Goal: Use online tool/utility: Utilize a website feature to perform a specific function

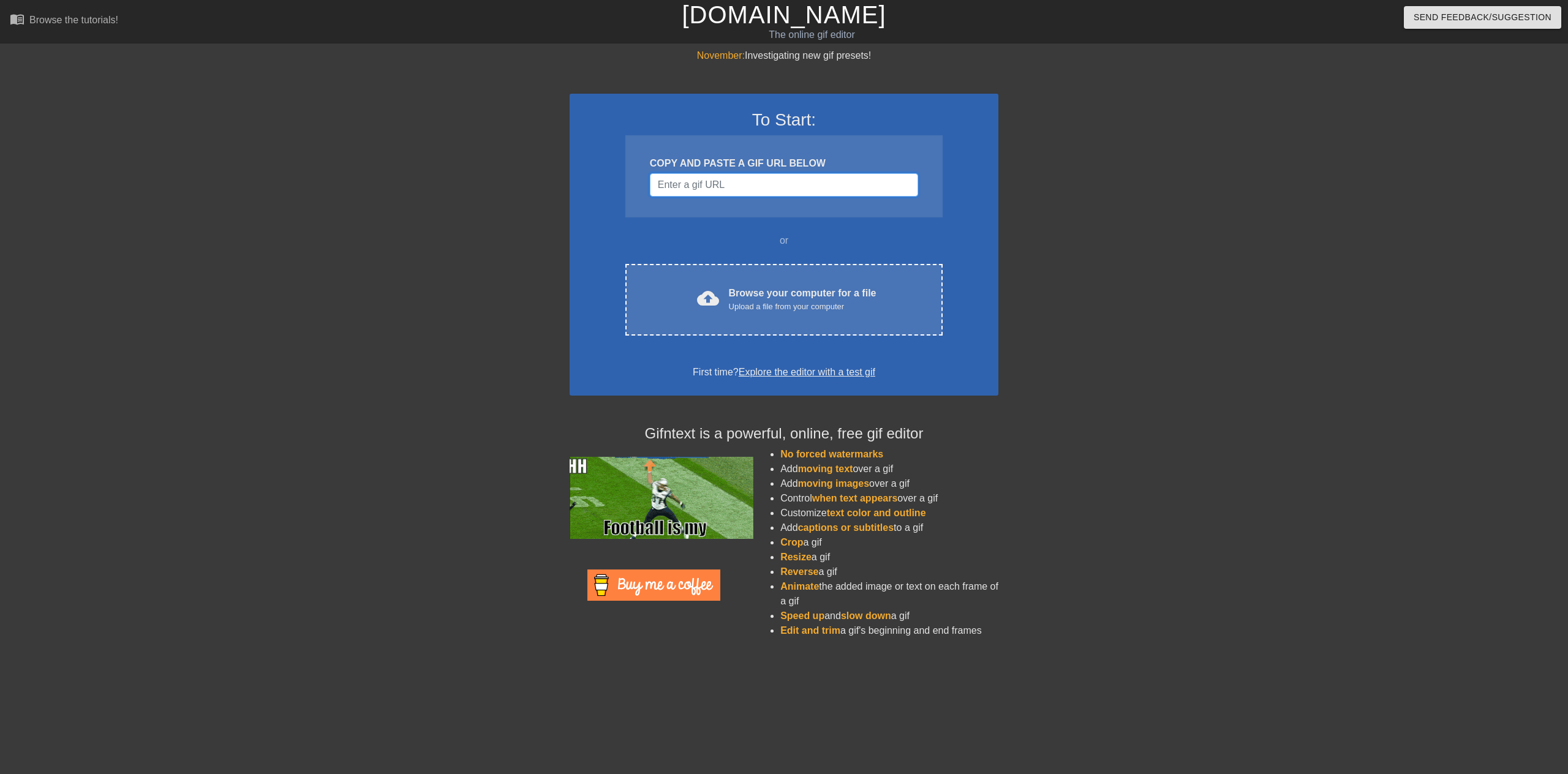
click at [722, 192] on input "Username" at bounding box center [784, 185] width 268 height 23
drag, startPoint x: 1323, startPoint y: 270, endPoint x: 919, endPoint y: 189, distance: 412.0
click at [1322, 270] on div "November: Investigating new gif presets! To Start: COPY AND PASTE A GIF URL BEL…" at bounding box center [784, 348] width 1568 height 599
click at [775, 181] on input "Username" at bounding box center [784, 185] width 268 height 23
paste input "https://images-ext-1.discordapp.net/external/LjeJxNdZOItP7a6tTq0mVRgoF4l6WwrlOV…"
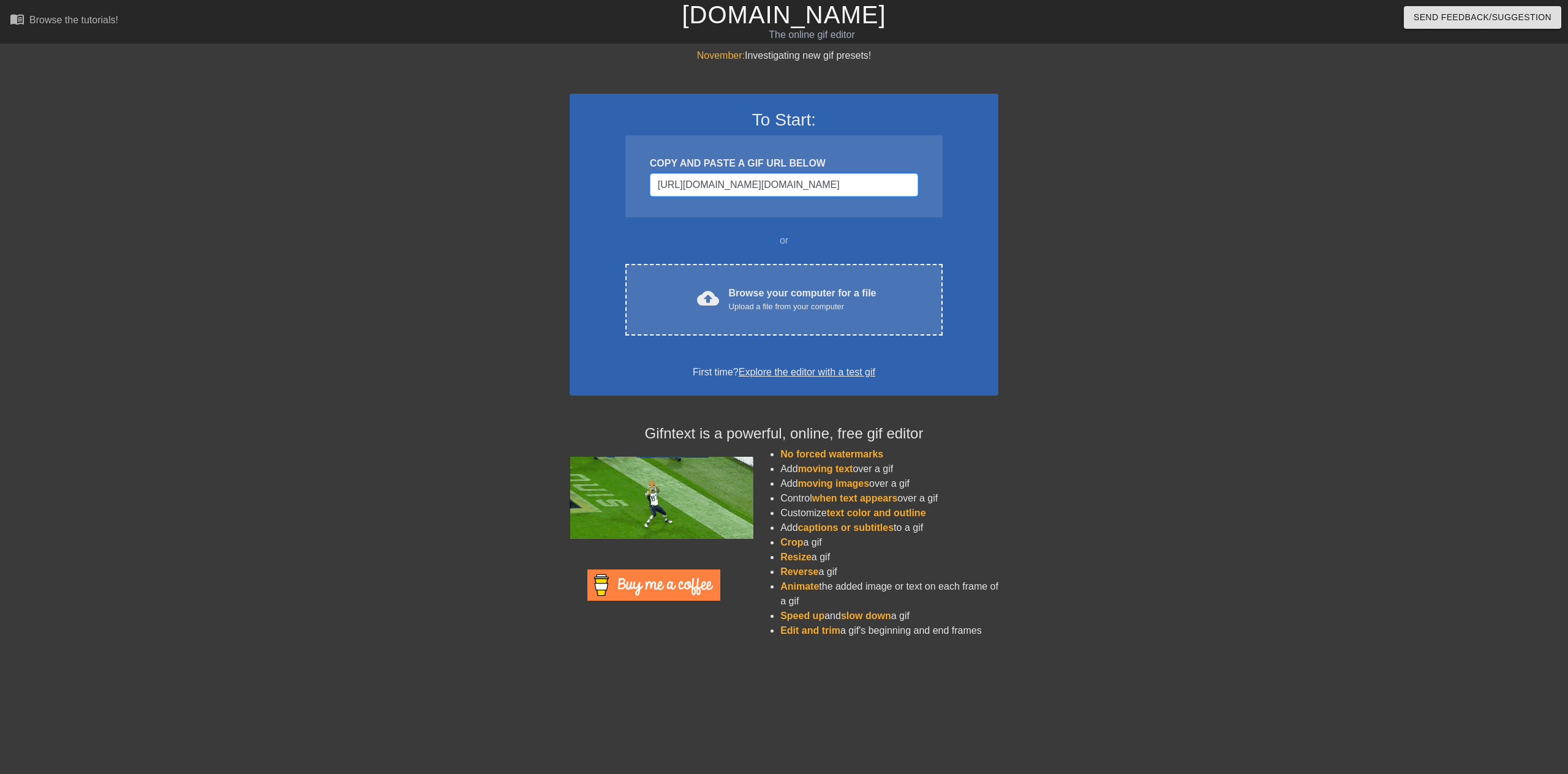
scroll to position [0, 475]
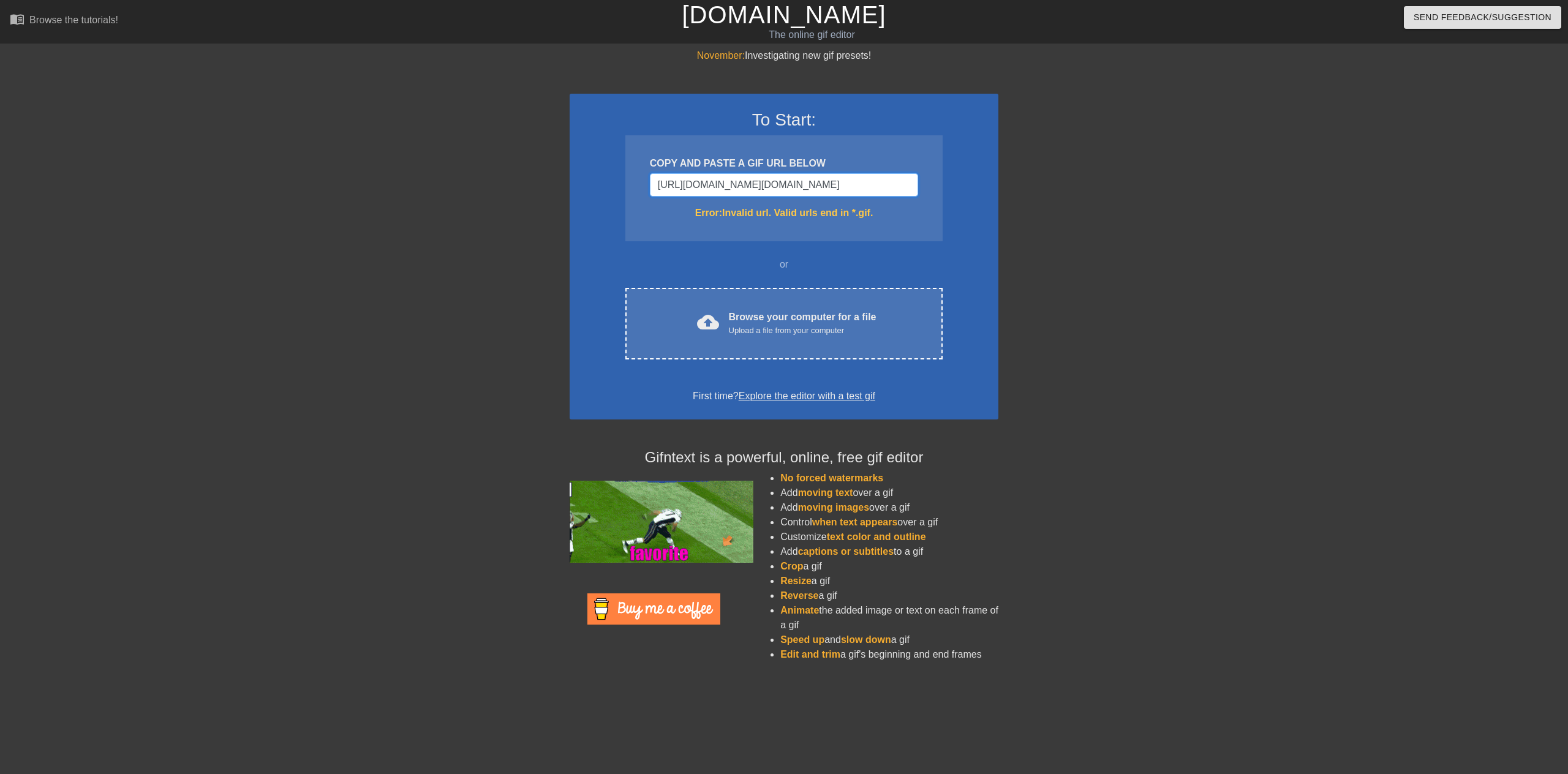
click at [798, 185] on input "https://images-ext-1.discordapp.net/external/LjeJxNdZOItP7a6tTq0mVRgoF4l6WwrlOV…" at bounding box center [784, 185] width 268 height 23
click at [868, 178] on input "https://images-ext-1.discordapp.net/external/LjeJxNdZOItP7a6tTq0mVRgoF4l6WwrlOV…" at bounding box center [784, 185] width 268 height 23
drag, startPoint x: 912, startPoint y: 187, endPoint x: 894, endPoint y: 183, distance: 18.4
click at [894, 183] on input "https://images-ext-1.discordapp.net/external/LjeJxNdZOItP7a6tTq0mVRgoF4l6WwrlOV…" at bounding box center [784, 185] width 268 height 23
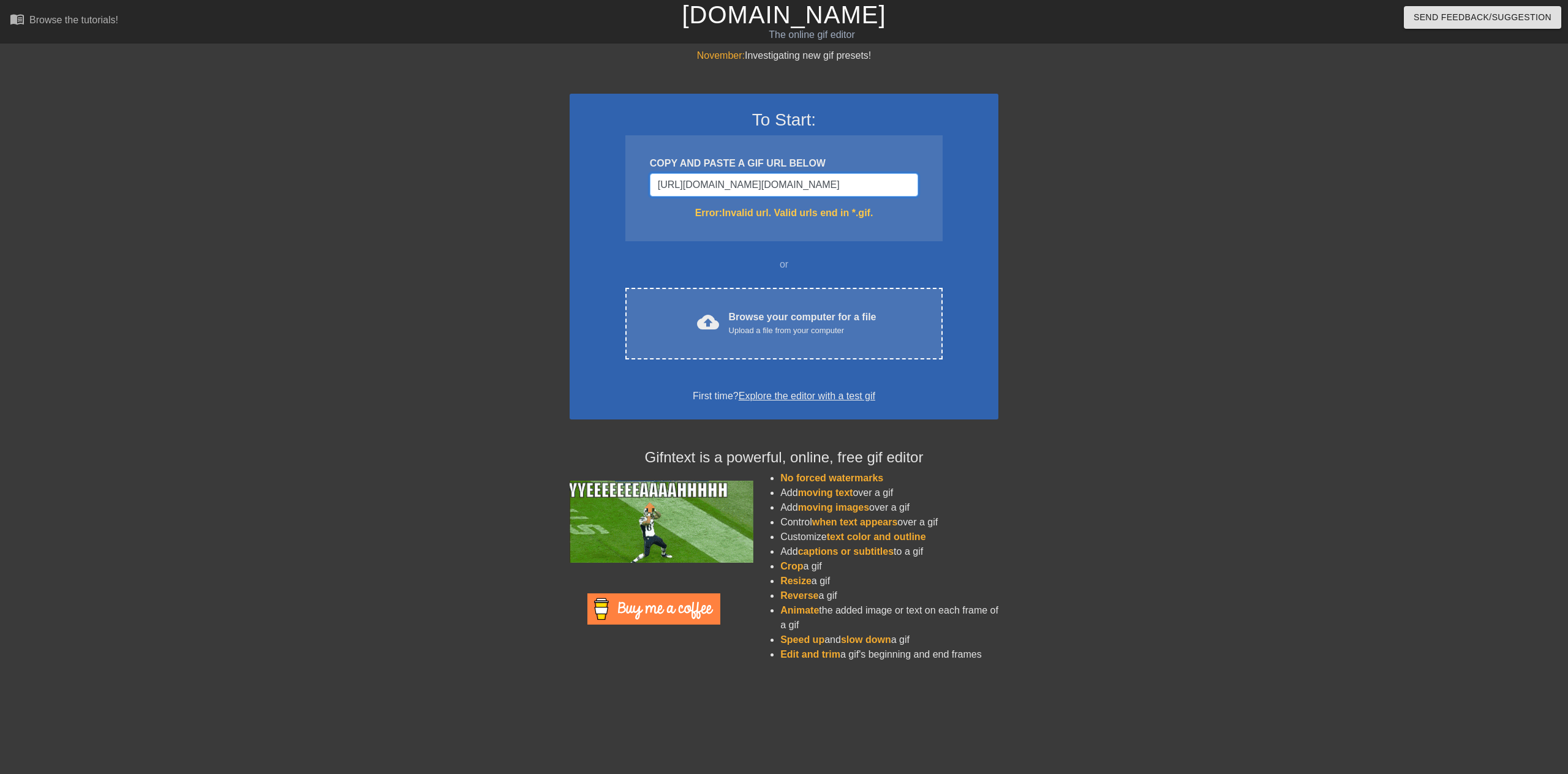
type input "https://images-ext-1.discordapp.net/external/LjeJxNdZOItP7a6tTq0mVRgoF4l6WwrlOV…"
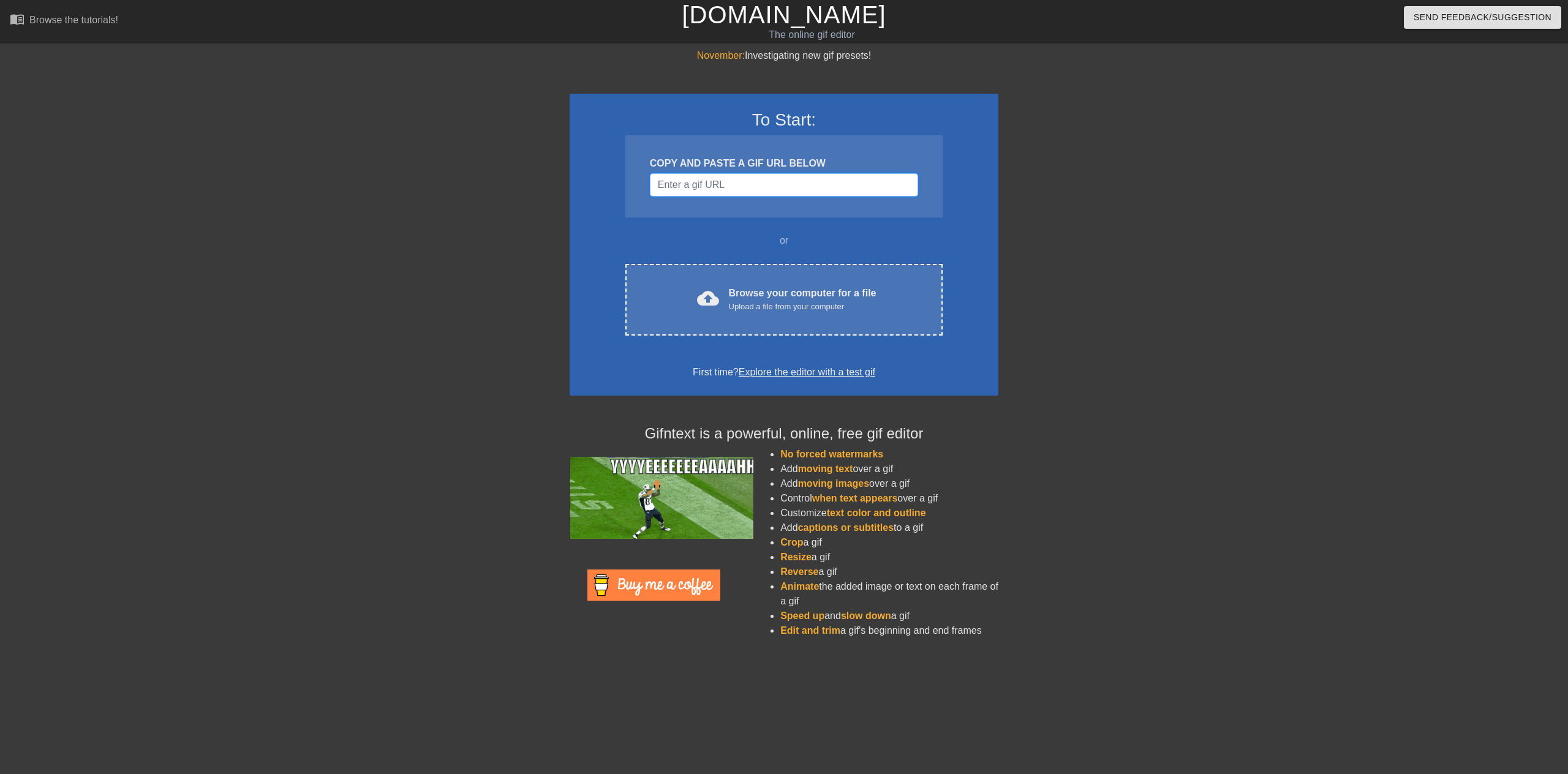
click at [710, 184] on input "Username" at bounding box center [784, 185] width 268 height 23
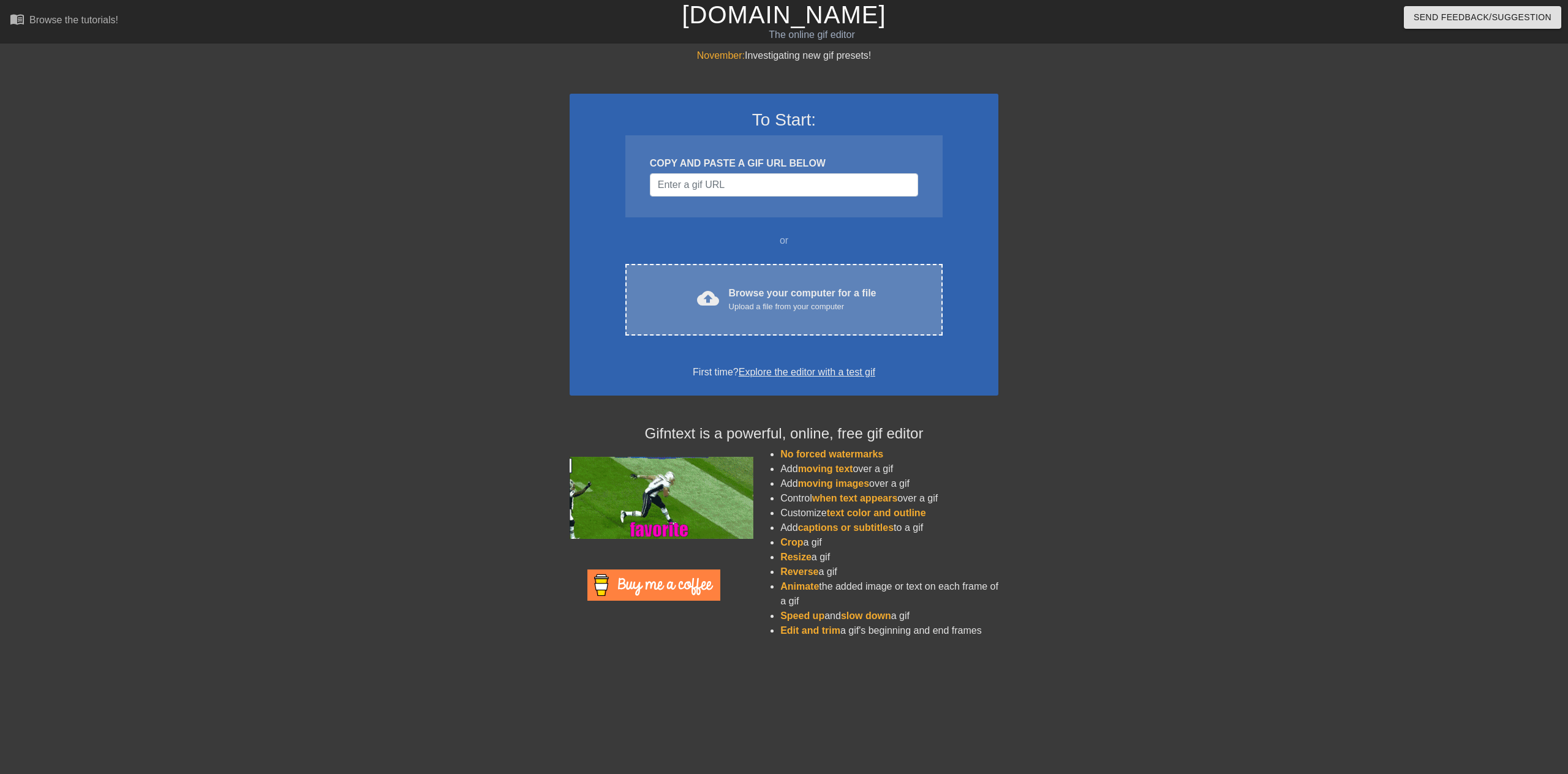
click at [767, 301] on div "Upload a file from your computer" at bounding box center [803, 307] width 148 height 12
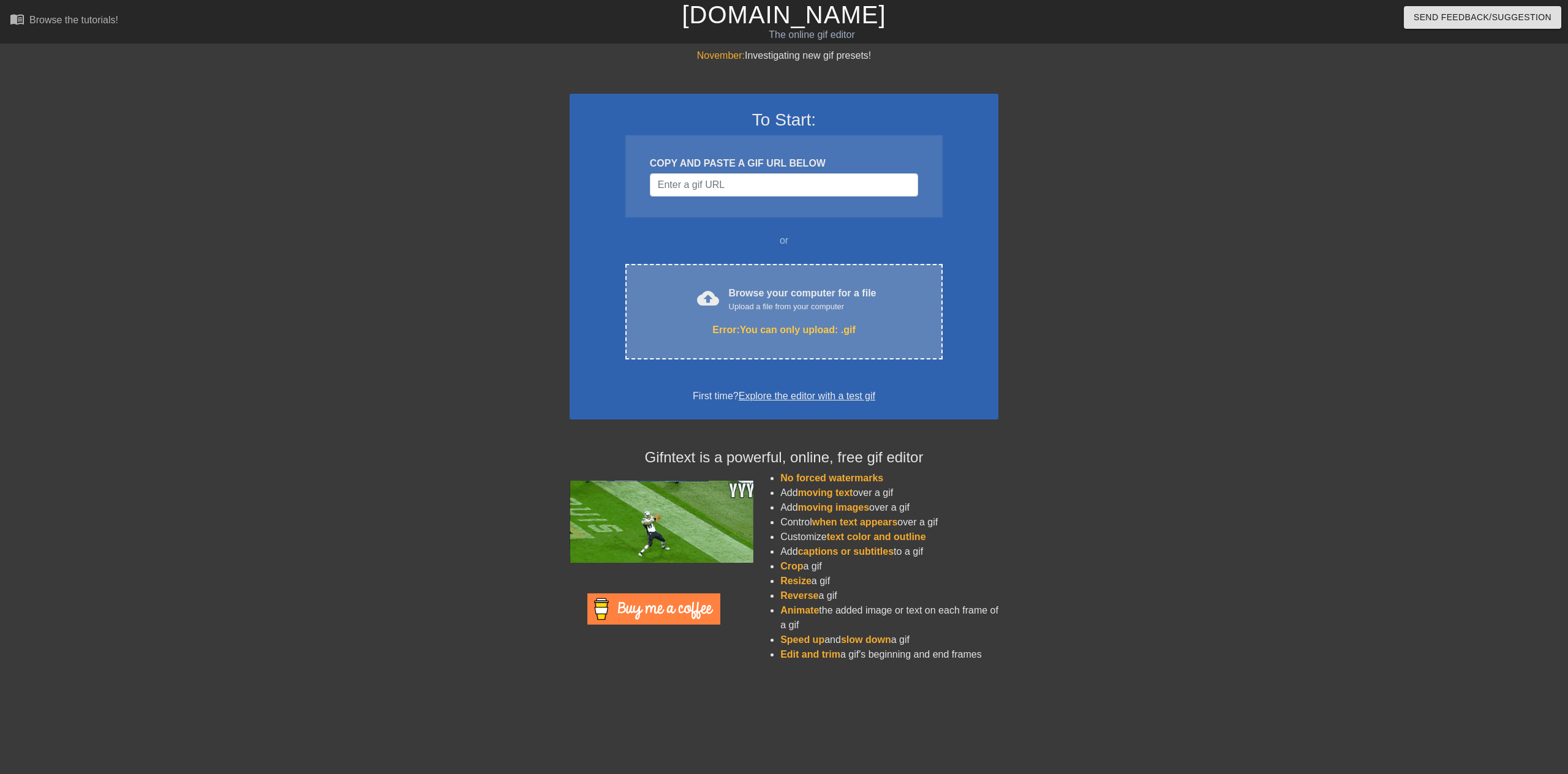
click at [785, 282] on div "cloud_upload Browse your computer for a file Upload a file from your computer E…" at bounding box center [784, 312] width 317 height 96
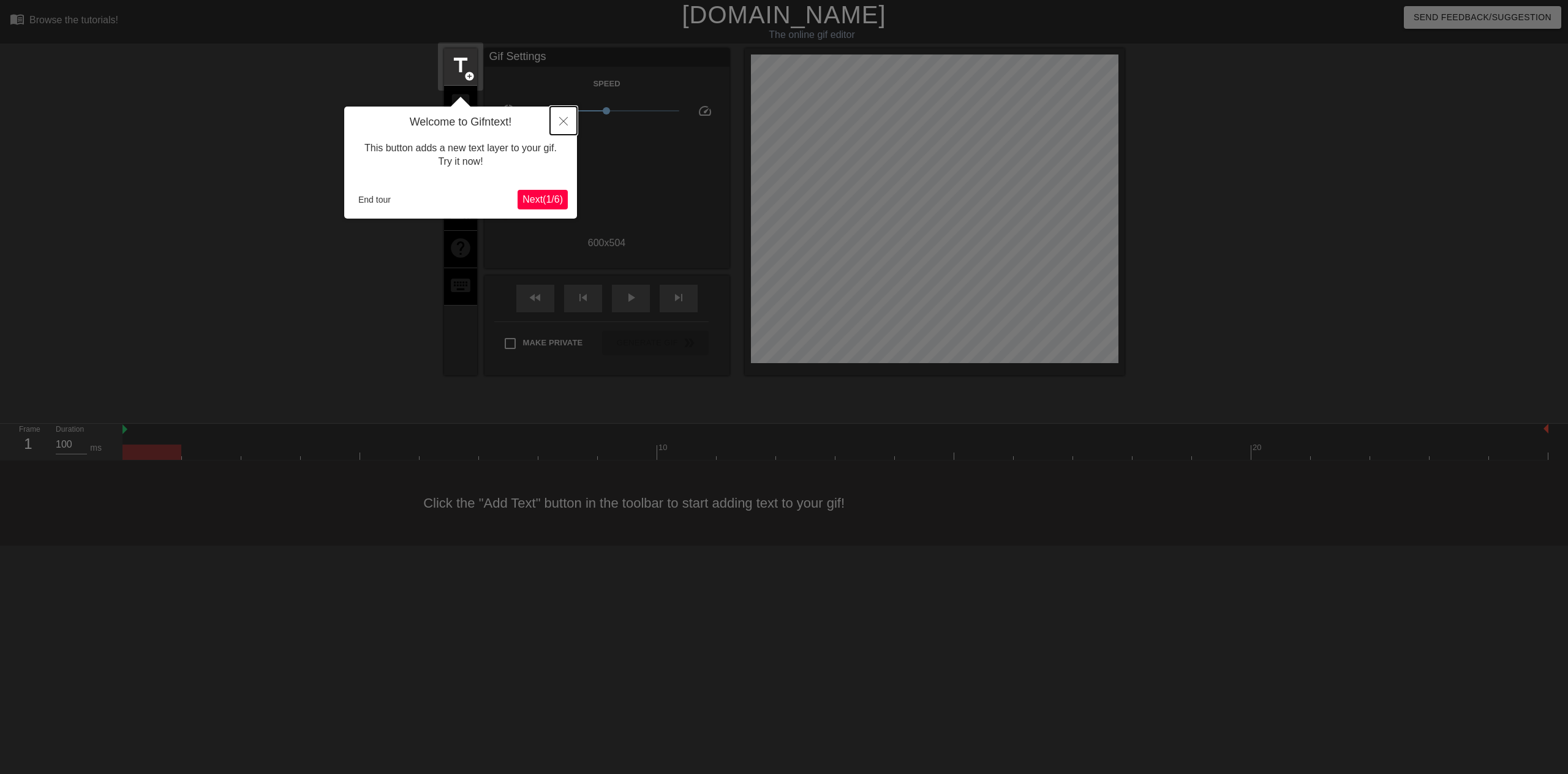
click at [560, 122] on icon "Close" at bounding box center [564, 121] width 9 height 9
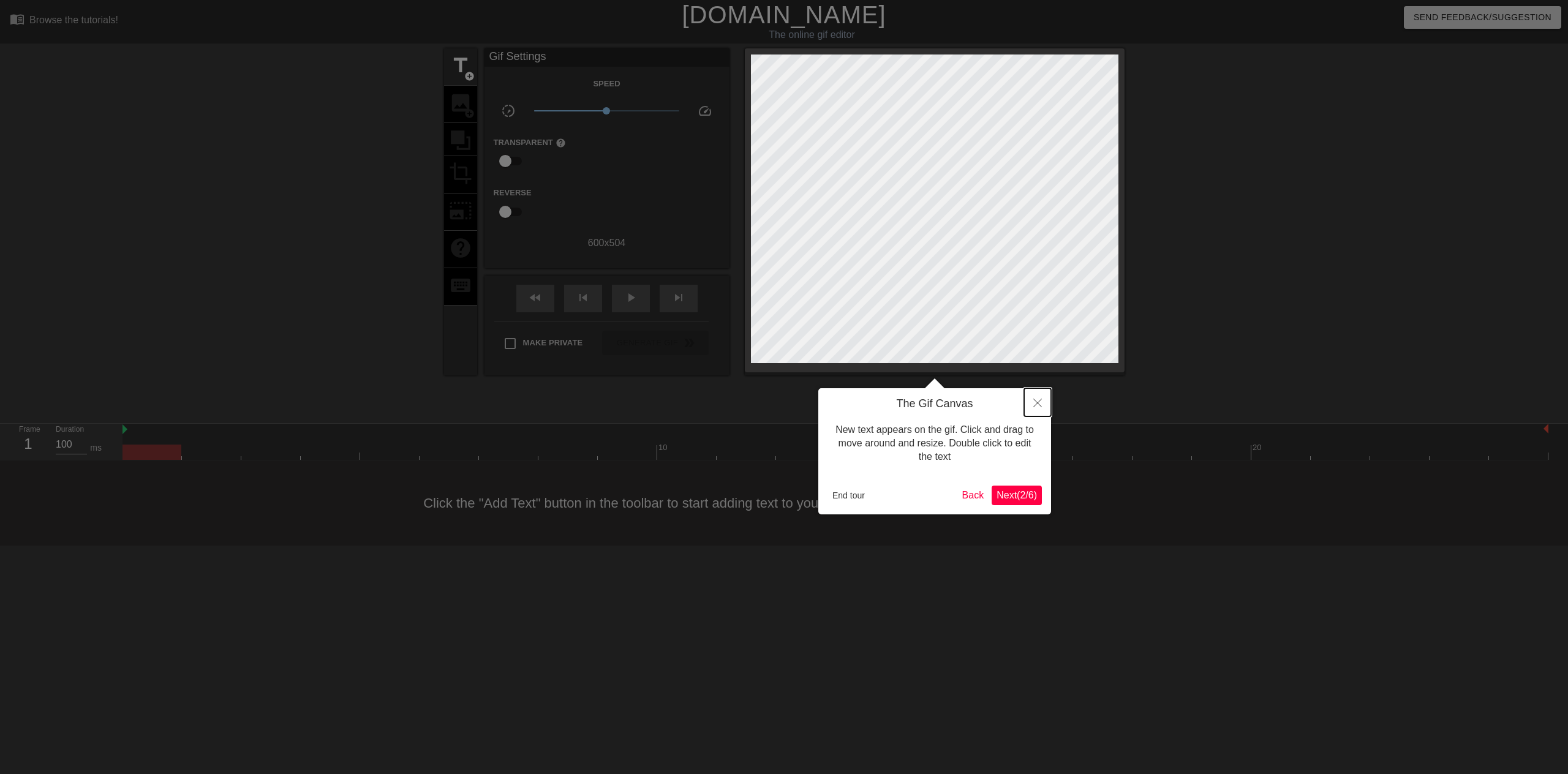
click at [1035, 407] on icon "Close" at bounding box center [1037, 403] width 9 height 9
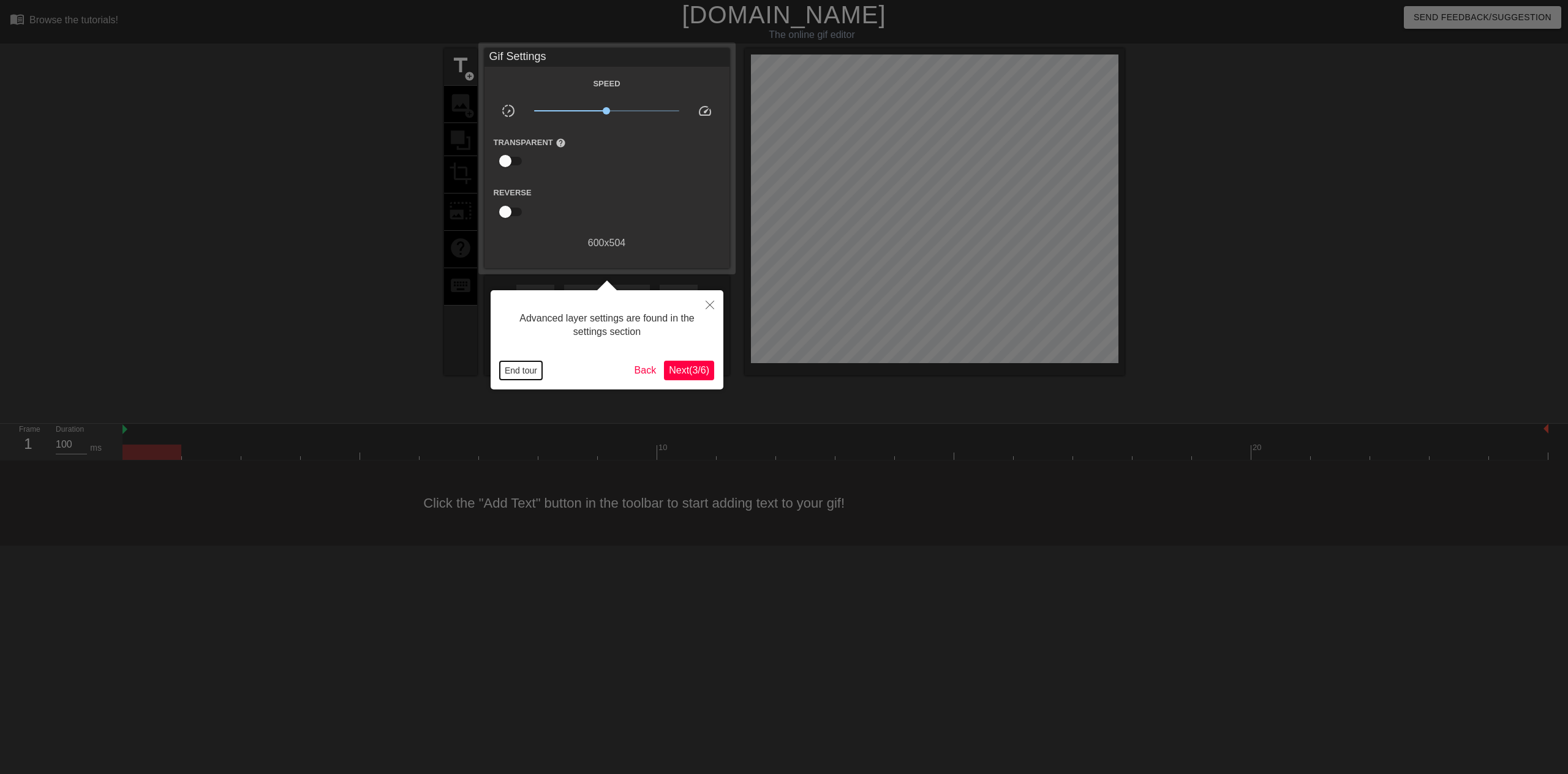
click at [533, 371] on button "End tour" at bounding box center [521, 370] width 42 height 18
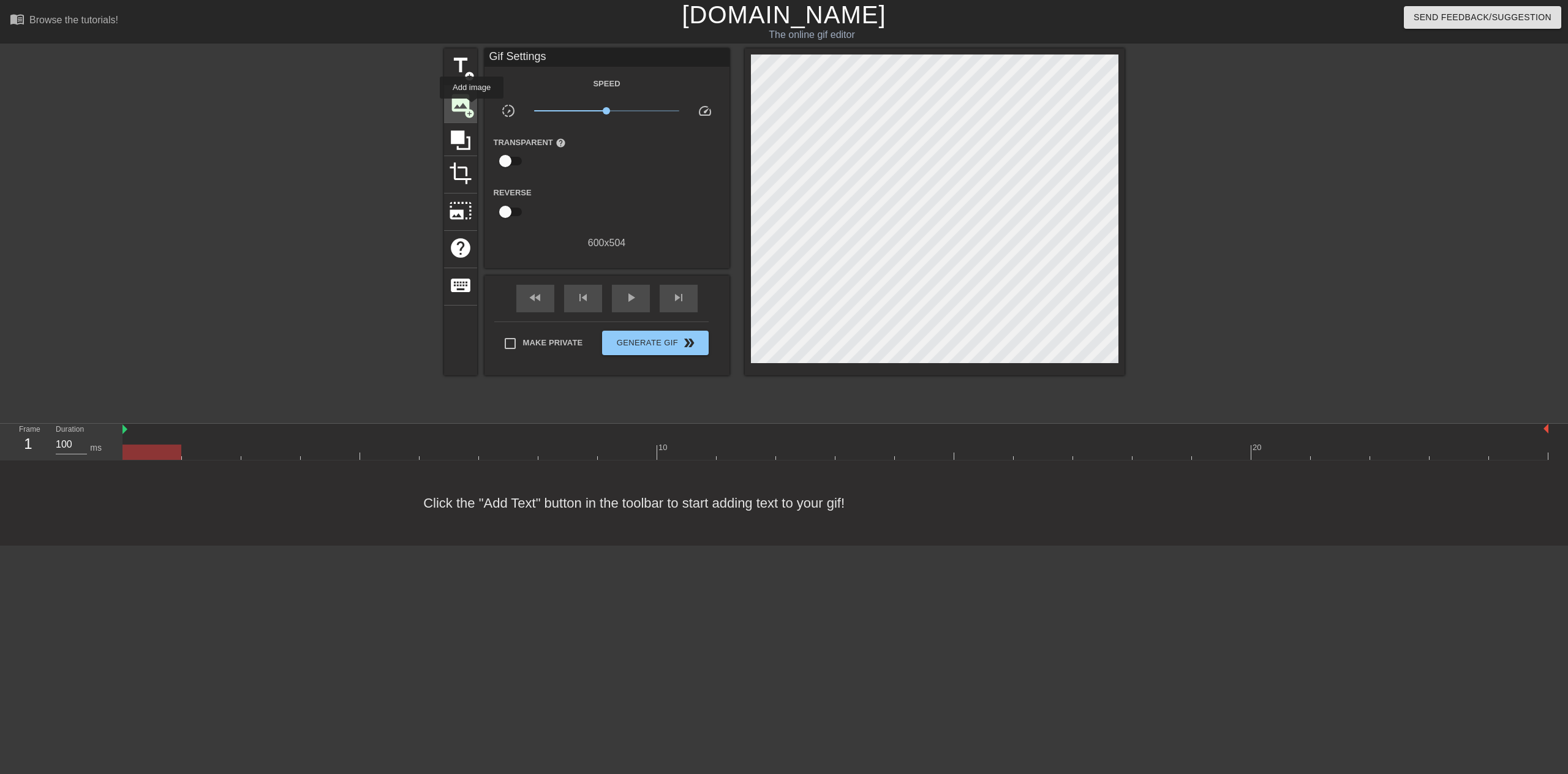
click at [472, 109] on span "add_circle" at bounding box center [469, 114] width 10 height 10
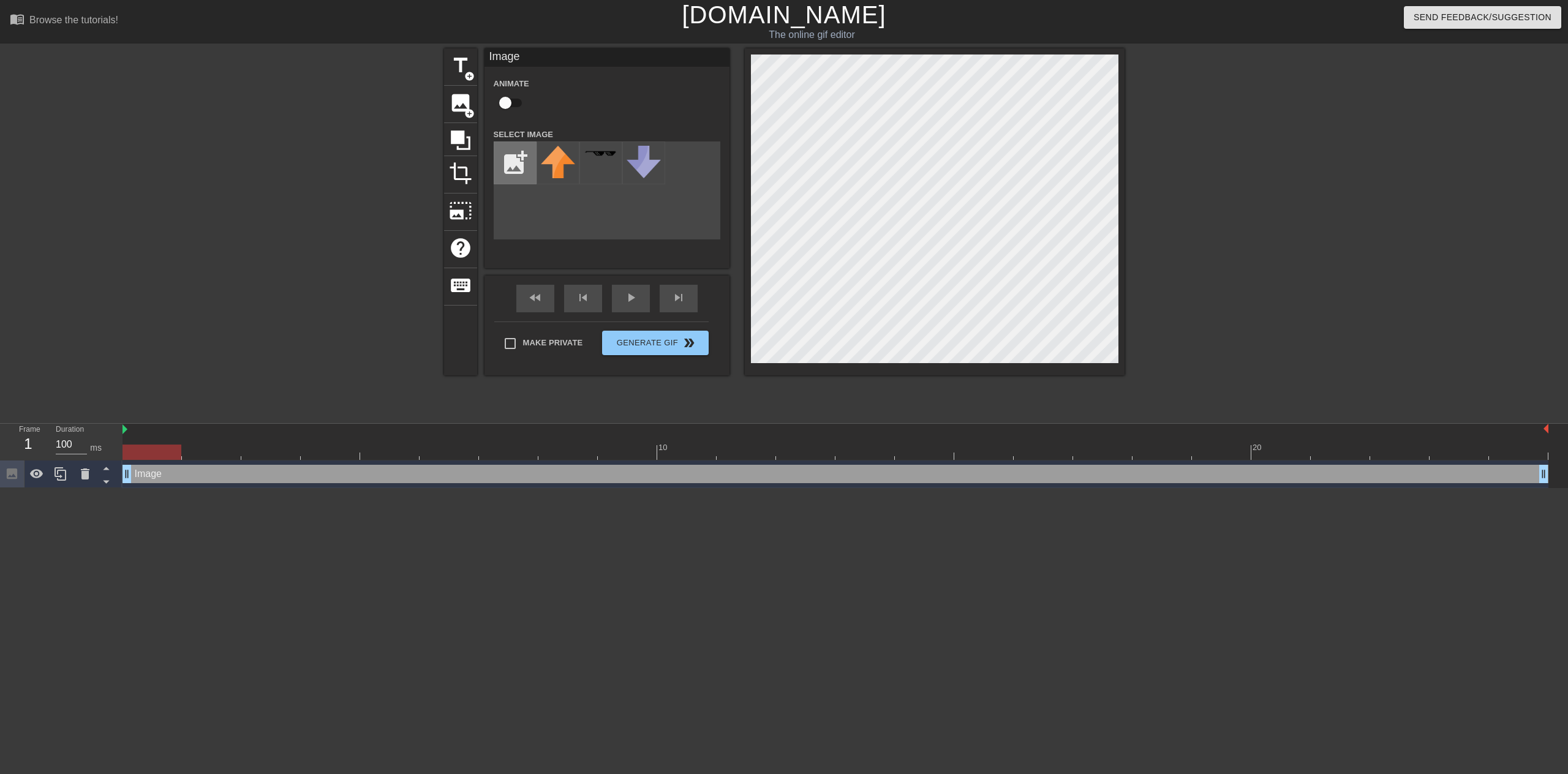
click at [523, 162] on input "file" at bounding box center [516, 163] width 42 height 42
type input "C:\fakepath\g0fa2kf347391.webp"
drag, startPoint x: 723, startPoint y: 275, endPoint x: 1180, endPoint y: 210, distance: 461.6
click at [1180, 210] on div at bounding box center [1231, 232] width 184 height 367
click at [88, 479] on icon at bounding box center [85, 474] width 9 height 11
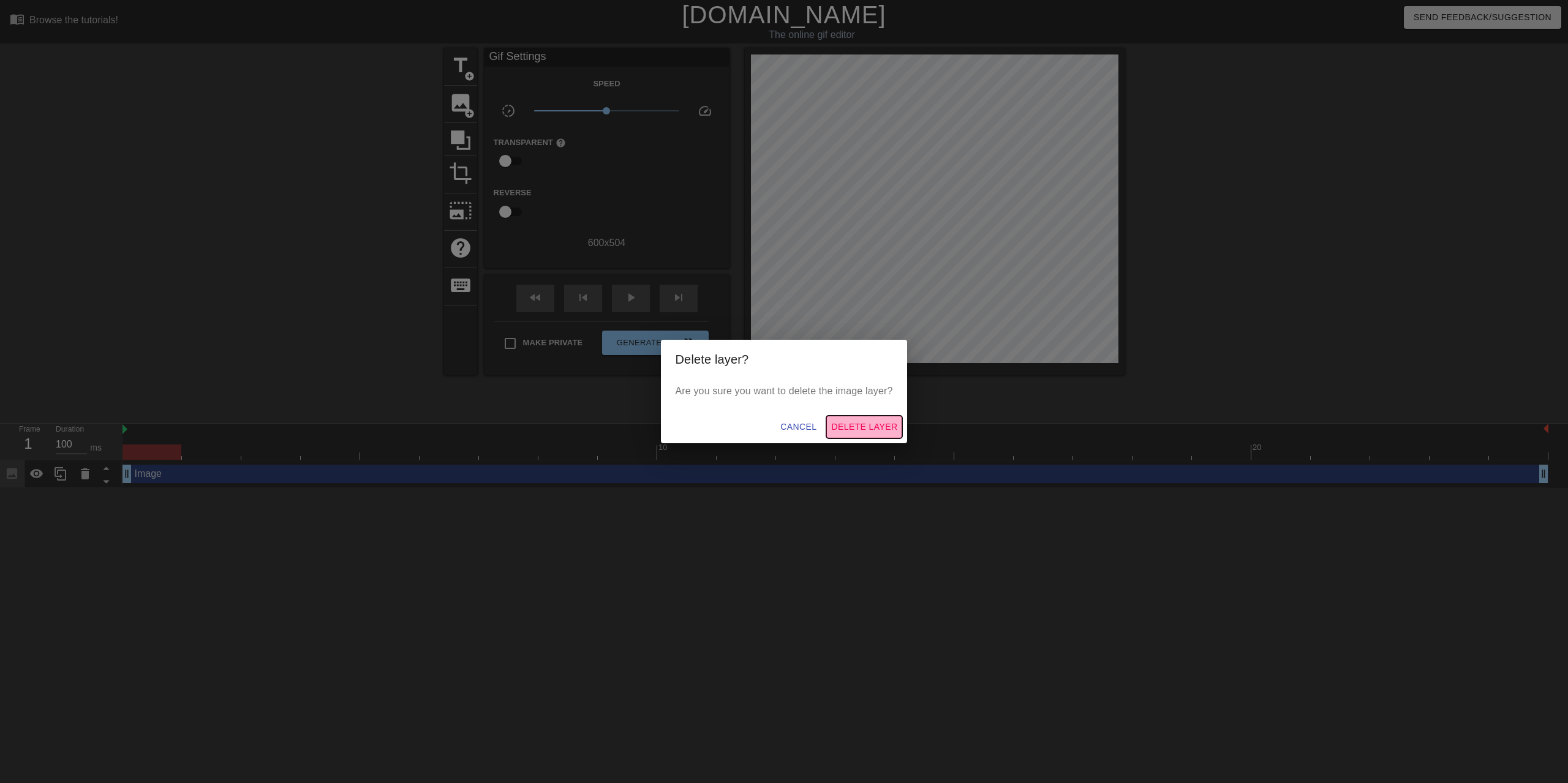
click at [849, 428] on span "Delete Layer" at bounding box center [864, 427] width 66 height 15
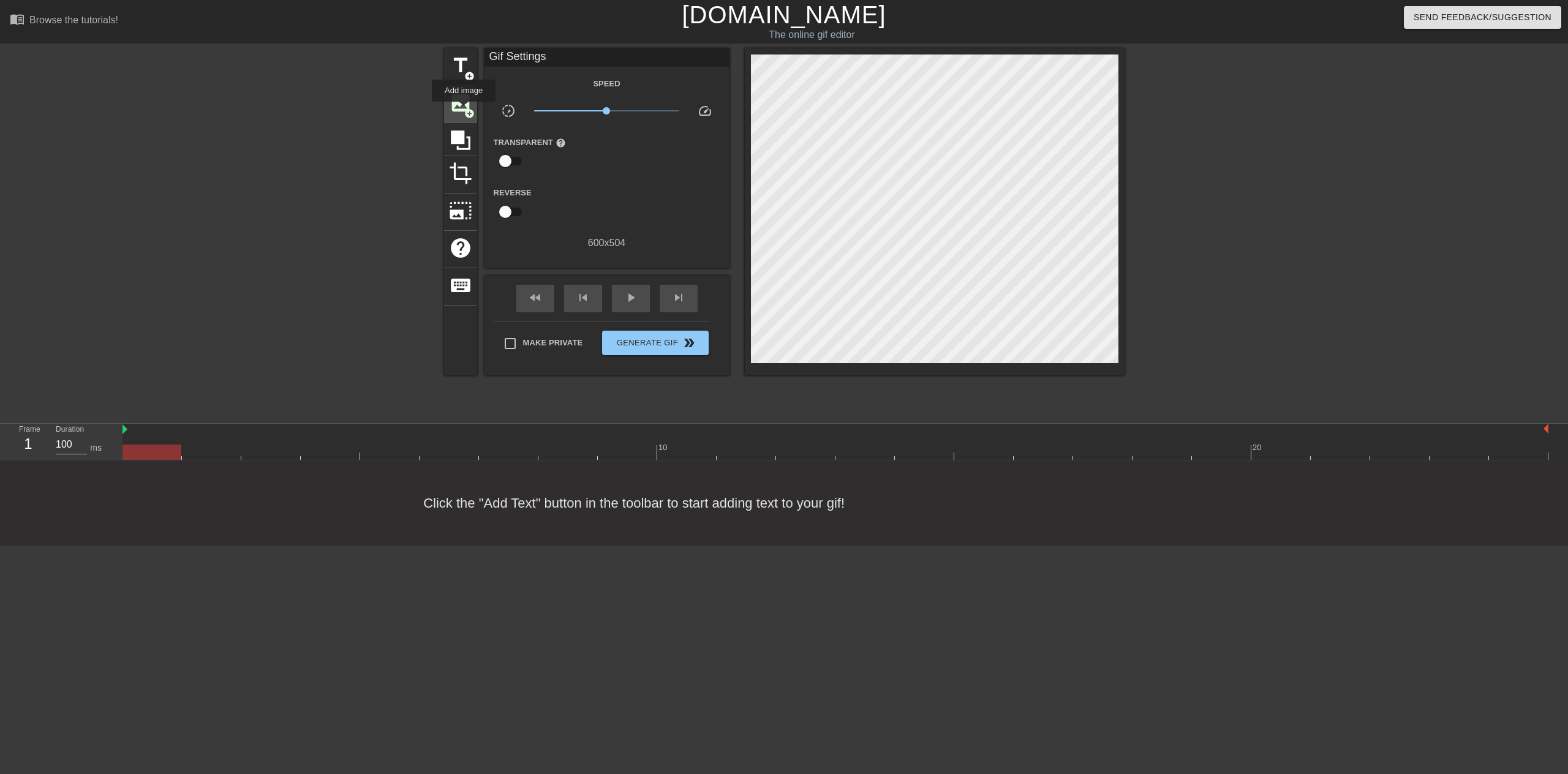
click at [463, 97] on span "image" at bounding box center [460, 103] width 23 height 23
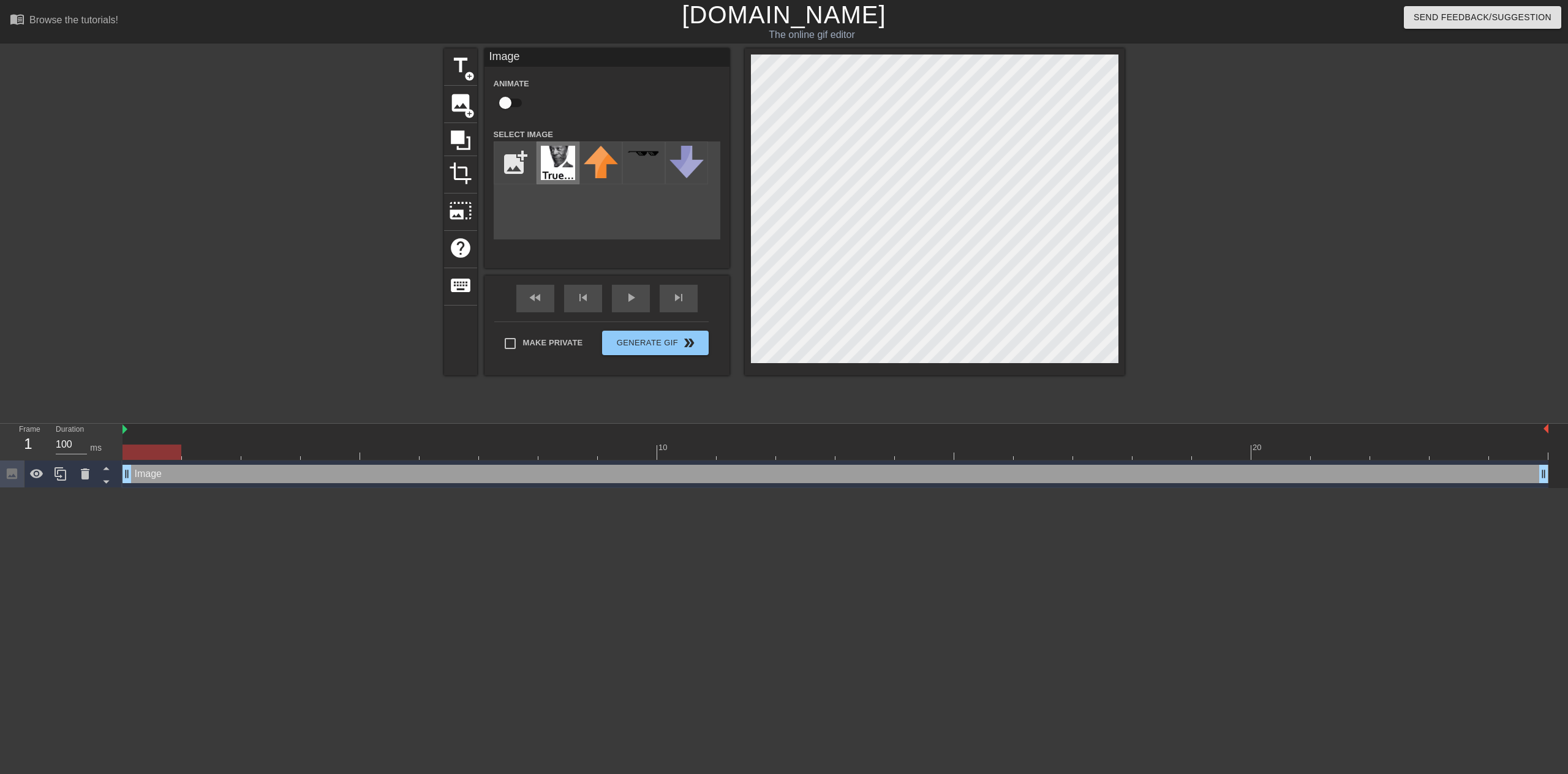
click at [558, 154] on img at bounding box center [558, 163] width 34 height 34
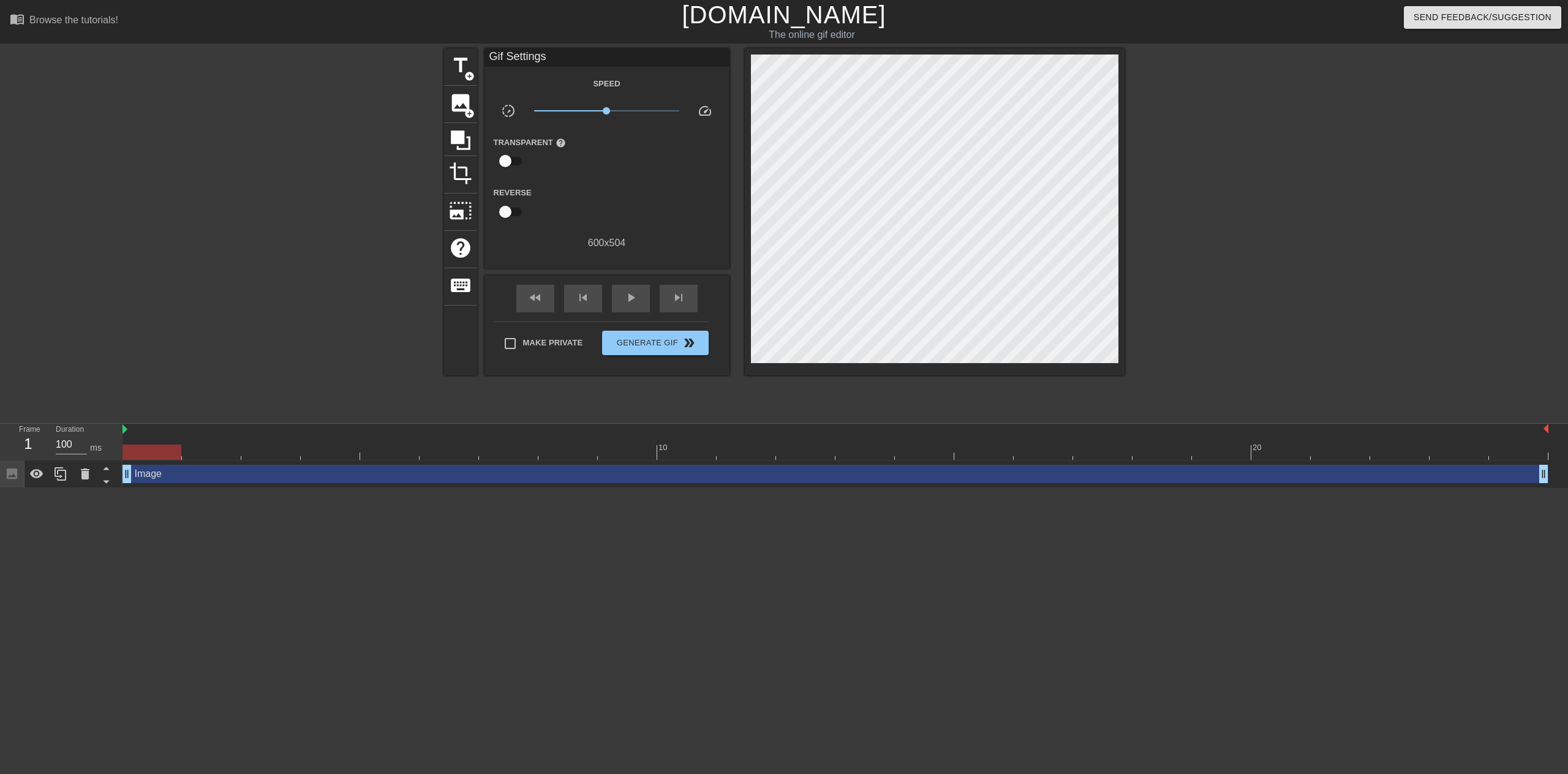
click at [1210, 232] on div at bounding box center [1231, 232] width 184 height 367
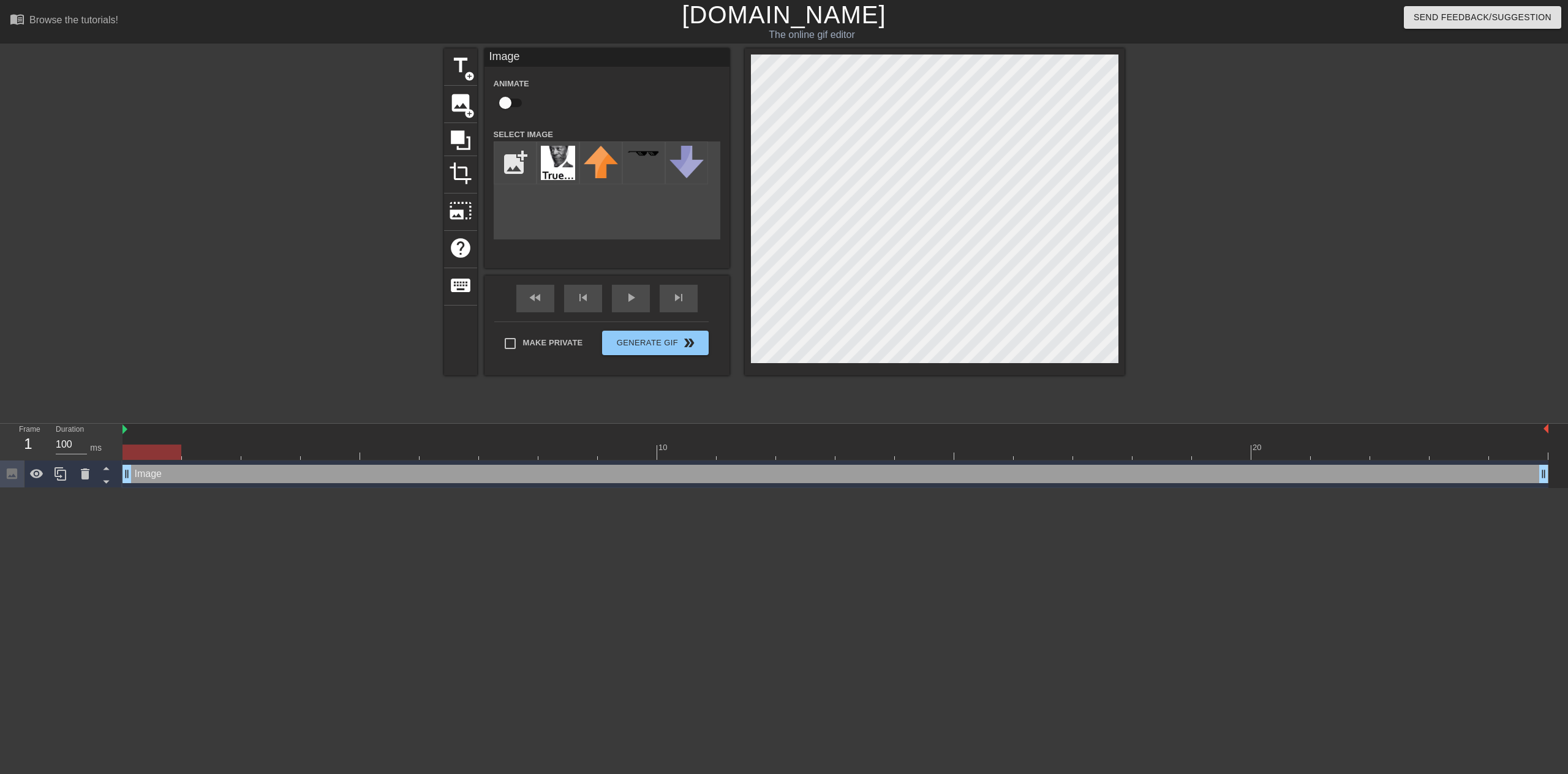
click at [1229, 321] on div at bounding box center [1231, 232] width 184 height 367
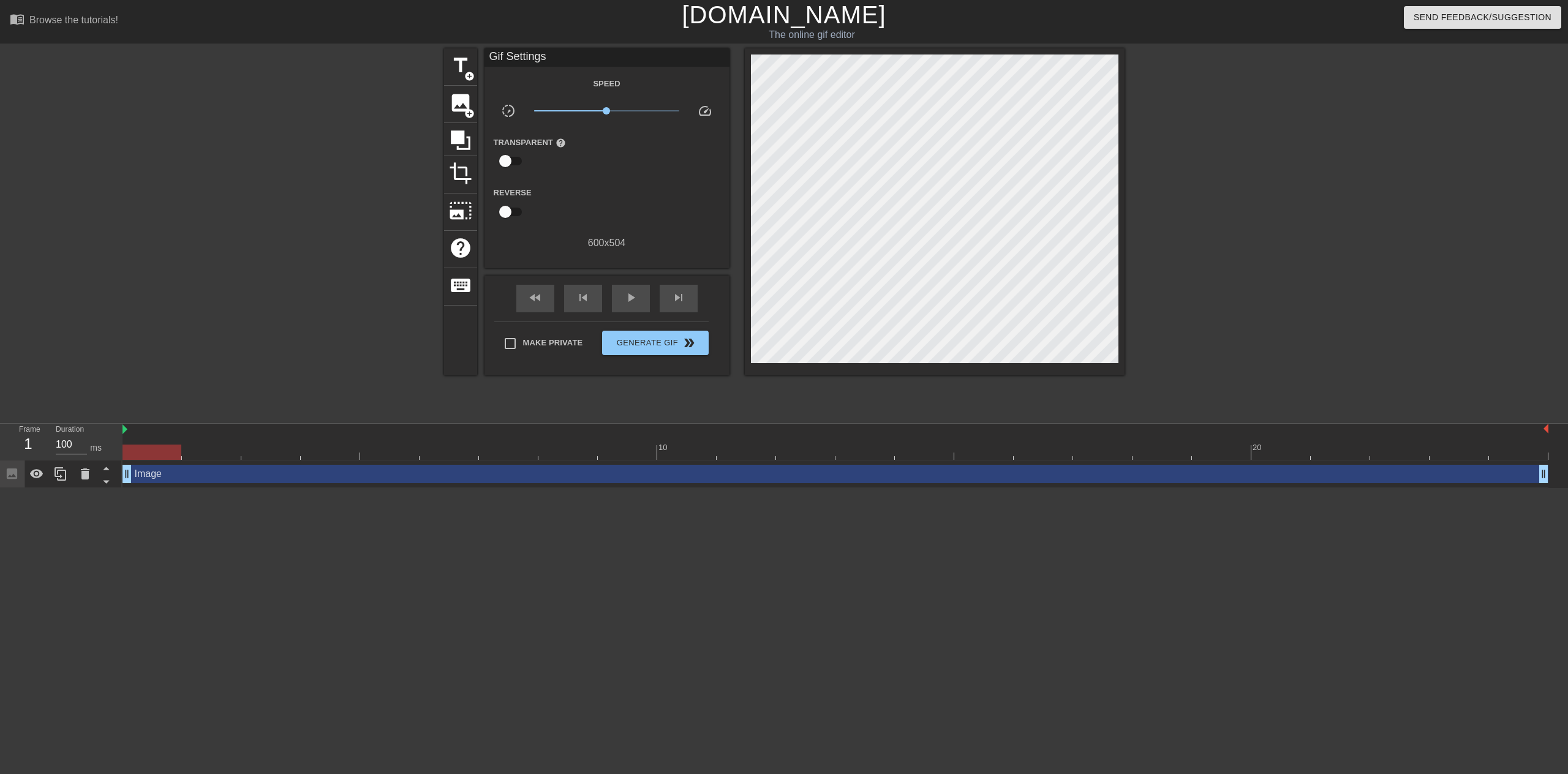
click at [1343, 316] on div "title add_circle image add_circle crop photo_size_select_large help keyboard Gi…" at bounding box center [784, 232] width 1568 height 367
click at [646, 345] on span "Generate Gif double_arrow" at bounding box center [655, 343] width 96 height 15
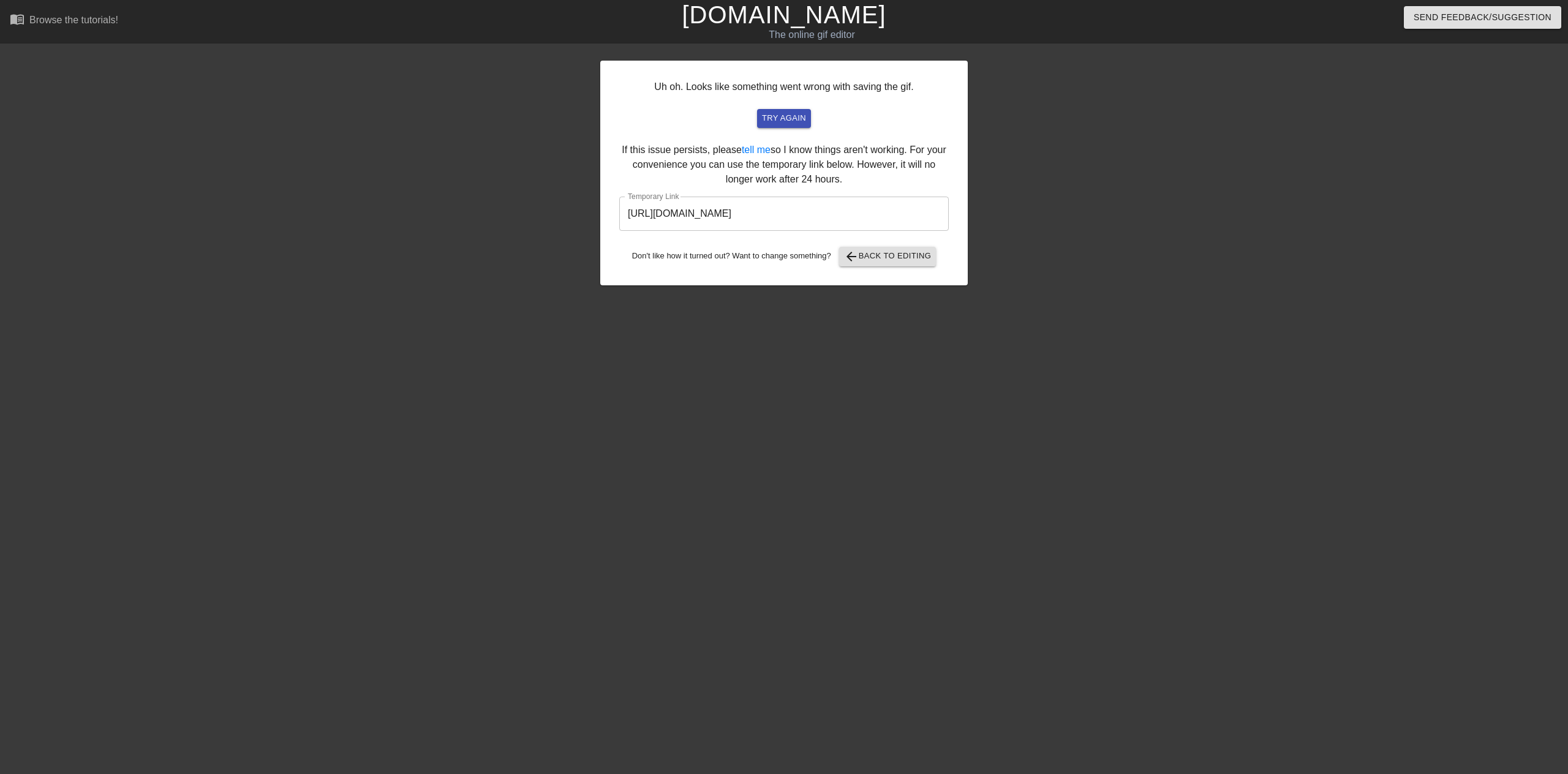
click at [776, 208] on input "[URL][DOMAIN_NAME]" at bounding box center [784, 213] width 329 height 34
click at [1182, 422] on html "menu_book Browse the tutorials! [DOMAIN_NAME] The online gif editor Send Feedba…" at bounding box center [784, 210] width 1568 height 422
click at [775, 117] on span "try again" at bounding box center [784, 119] width 44 height 14
